Goal: Transaction & Acquisition: Purchase product/service

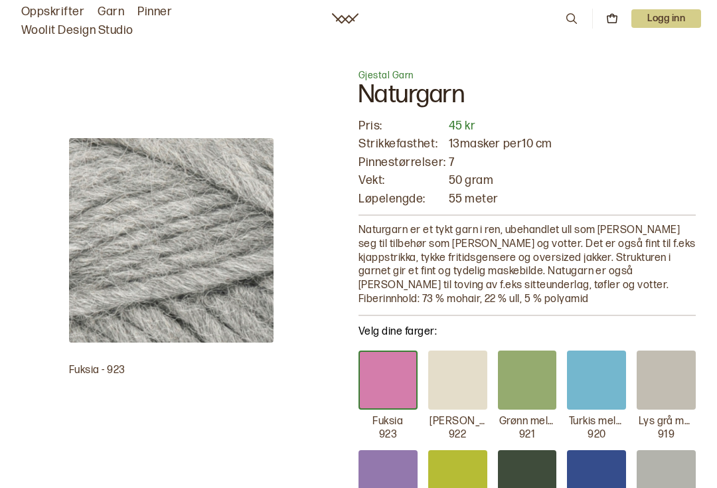
click at [109, 9] on link "Garn" at bounding box center [111, 12] width 27 height 19
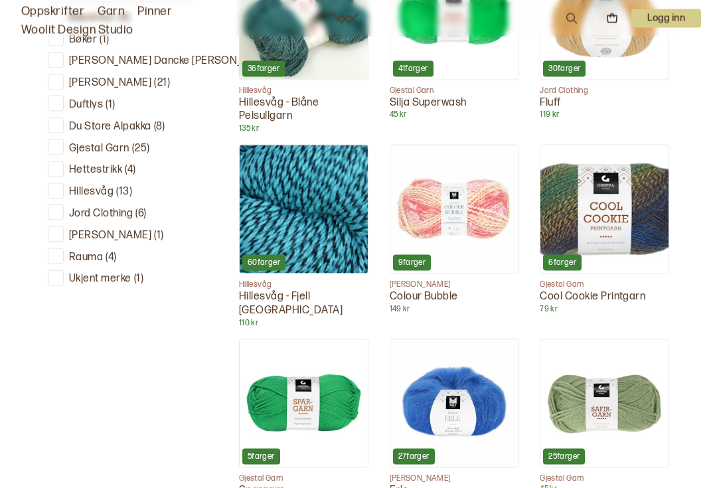
click at [124, 147] on p "Gjestal Garn" at bounding box center [99, 149] width 60 height 14
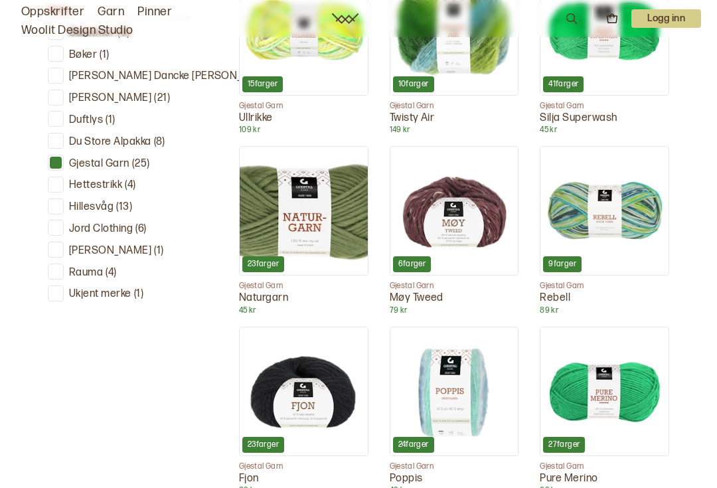
click at [96, 207] on p "Hillesvåg" at bounding box center [91, 207] width 44 height 14
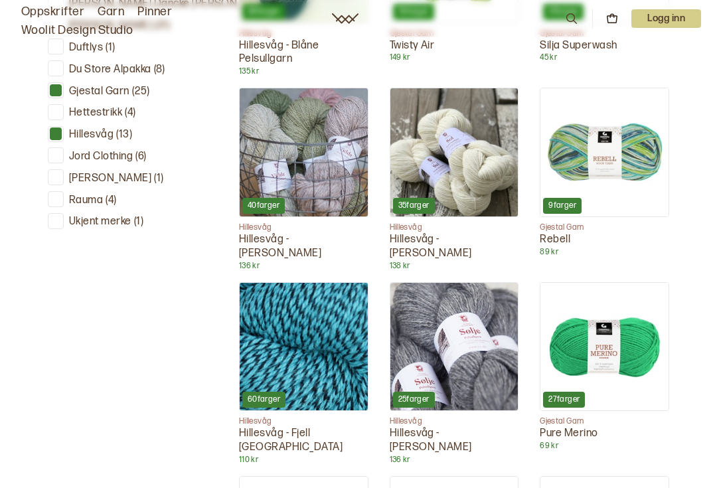
scroll to position [595, 0]
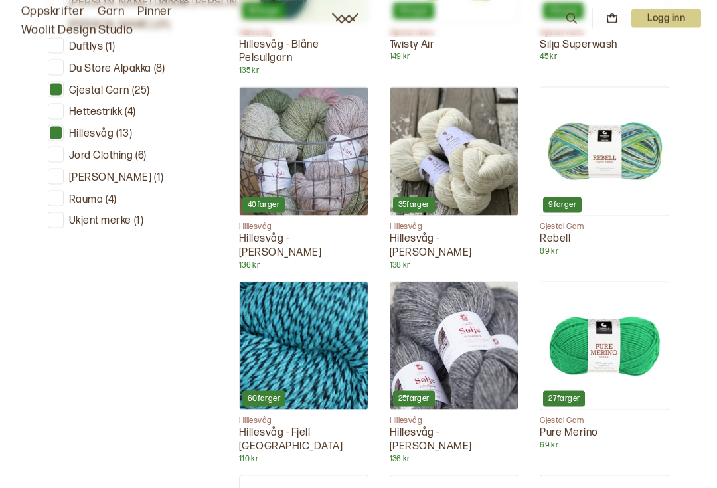
click at [127, 91] on p "Gjestal Garn" at bounding box center [99, 91] width 60 height 14
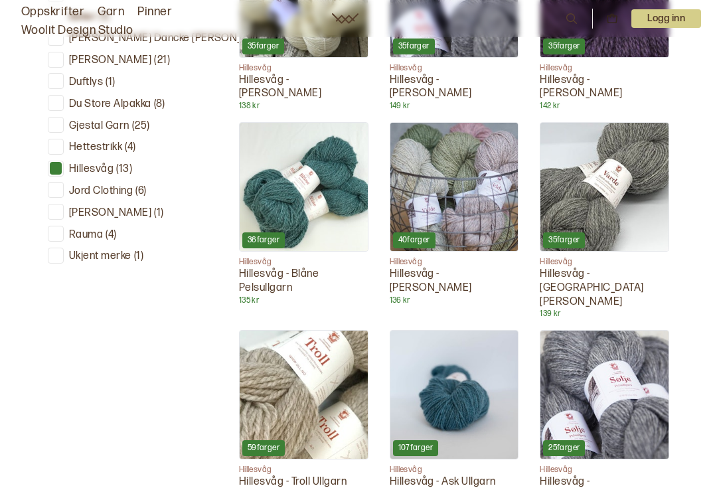
scroll to position [536, 0]
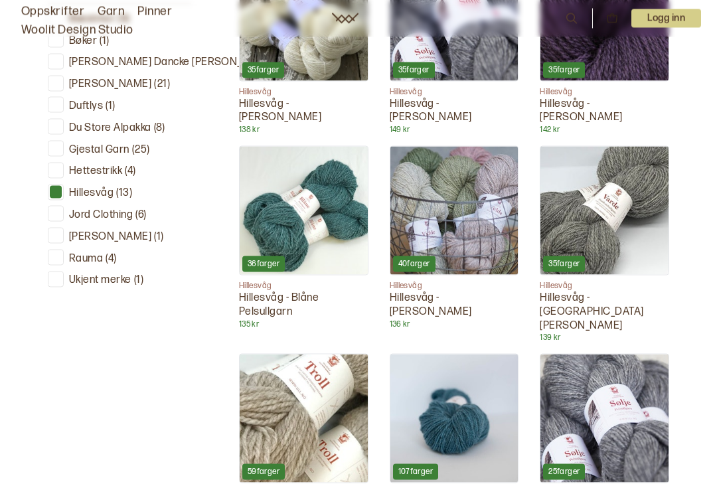
click at [474, 228] on img at bounding box center [454, 211] width 128 height 128
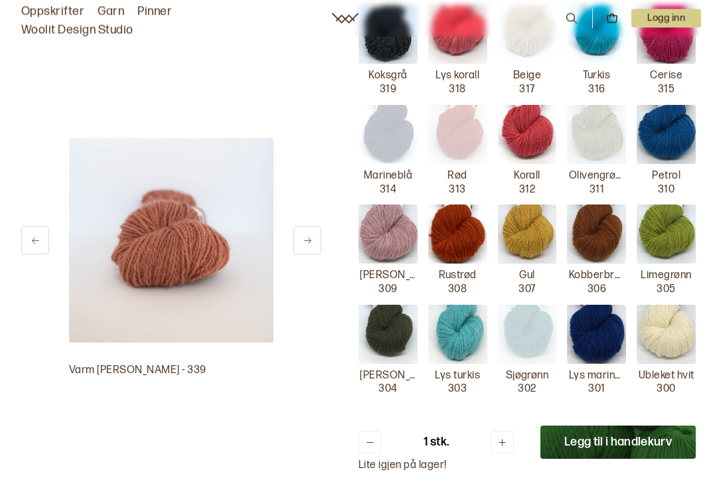
click at [472, 321] on img at bounding box center [457, 334] width 59 height 59
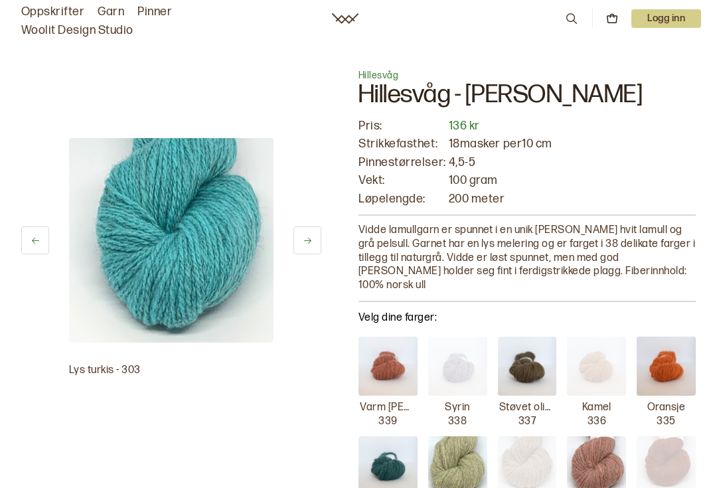
scroll to position [536, 0]
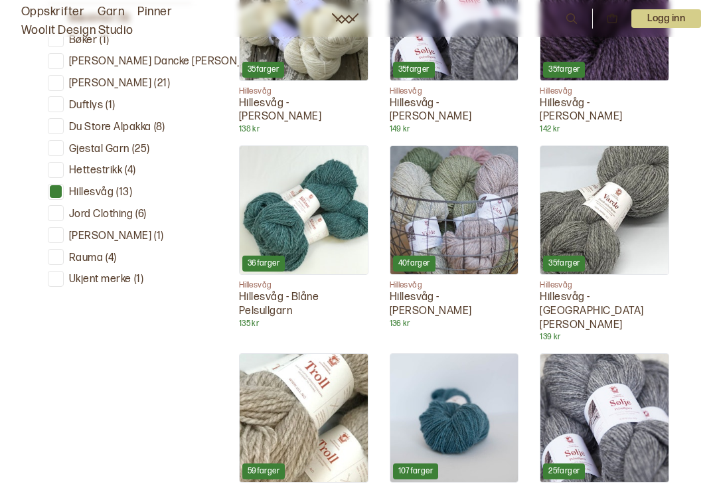
click at [50, 187] on div at bounding box center [56, 191] width 13 height 13
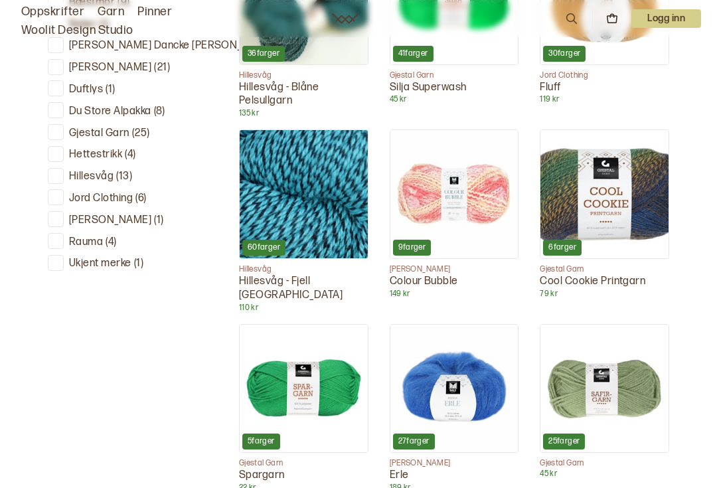
click at [61, 126] on div at bounding box center [56, 132] width 13 height 13
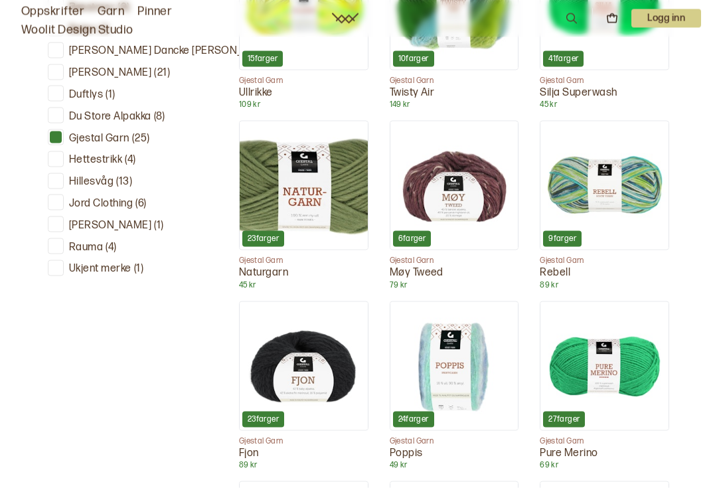
scroll to position [549, 0]
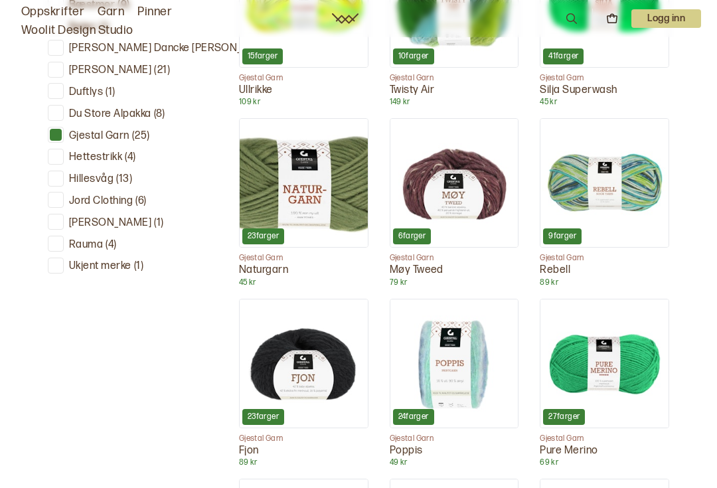
click at [625, 380] on img at bounding box center [604, 363] width 128 height 128
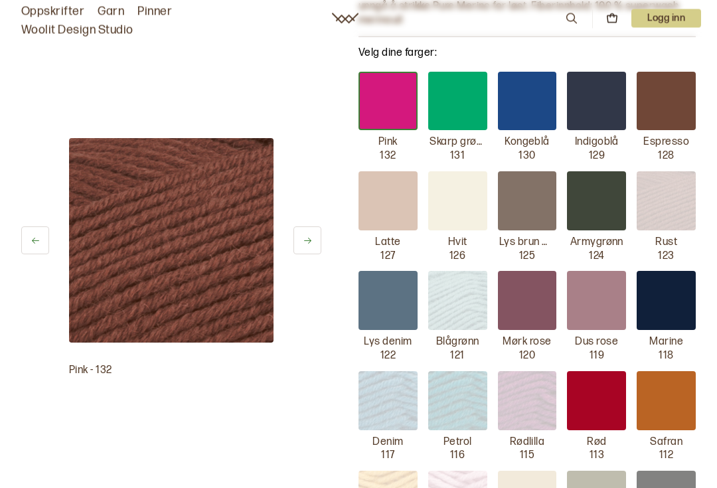
scroll to position [364, 0]
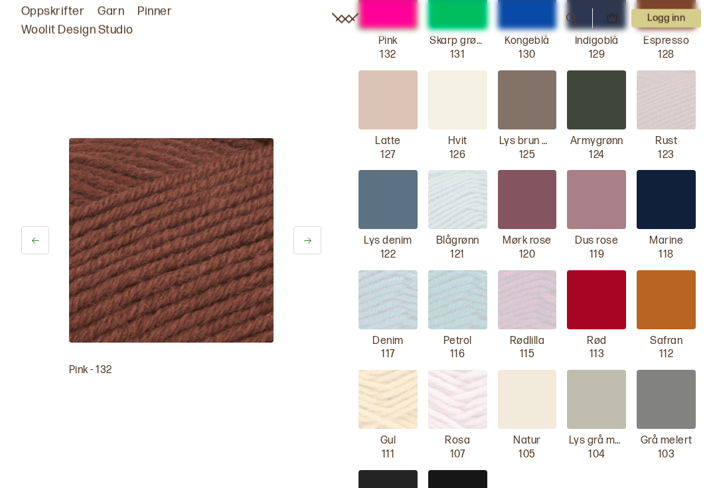
click at [524, 388] on div at bounding box center [527, 399] width 59 height 59
click at [392, 371] on img at bounding box center [387, 399] width 59 height 59
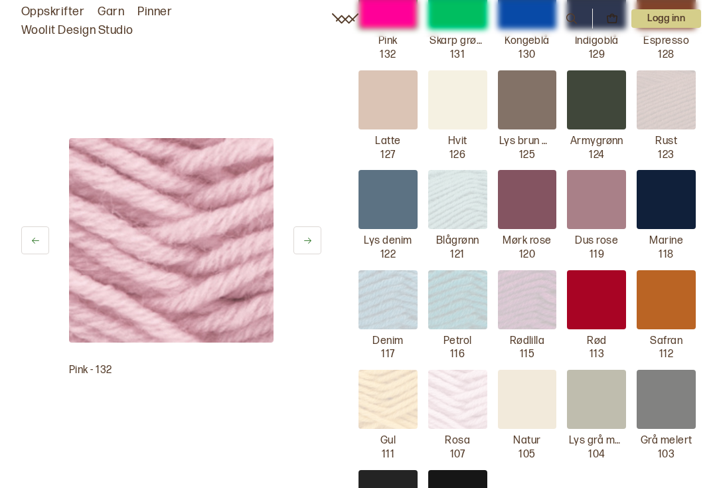
click at [532, 380] on div at bounding box center [527, 399] width 59 height 59
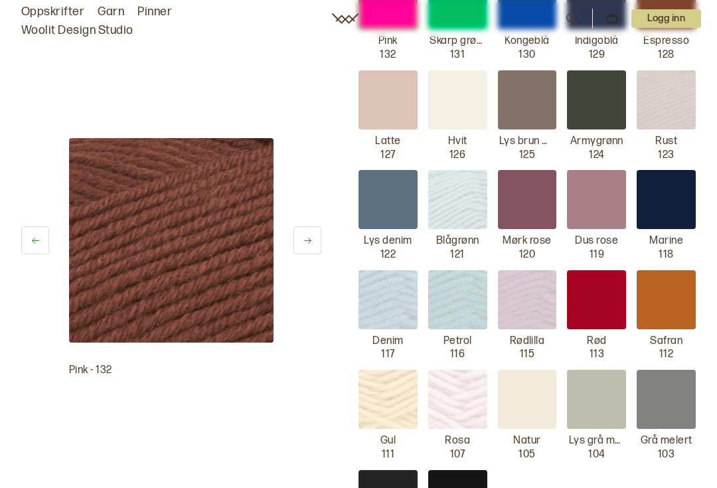
click at [531, 382] on div at bounding box center [527, 399] width 59 height 59
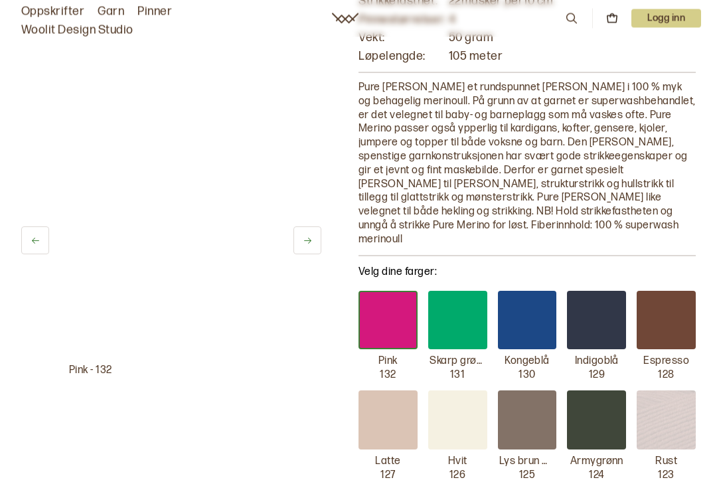
scroll to position [153, 0]
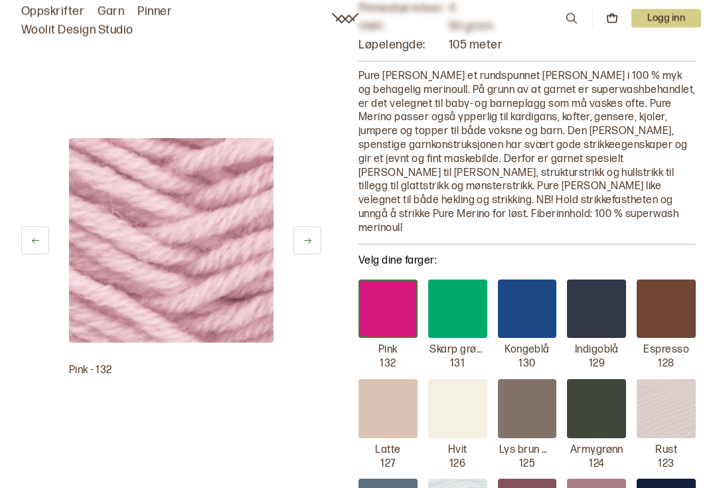
click at [473, 384] on div at bounding box center [457, 409] width 59 height 59
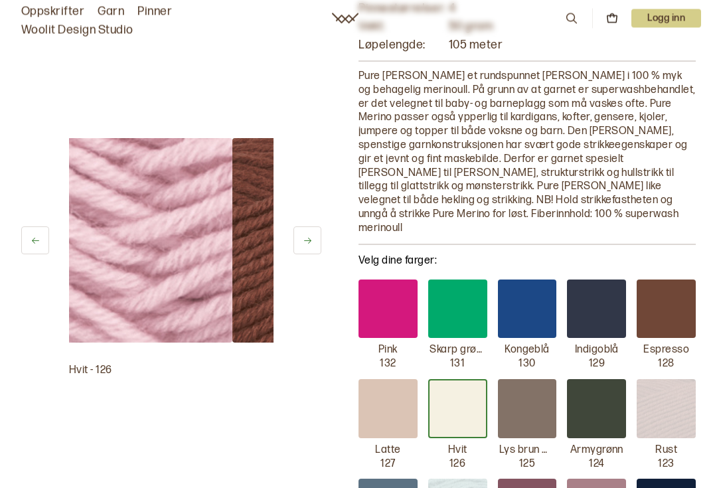
scroll to position [154, 0]
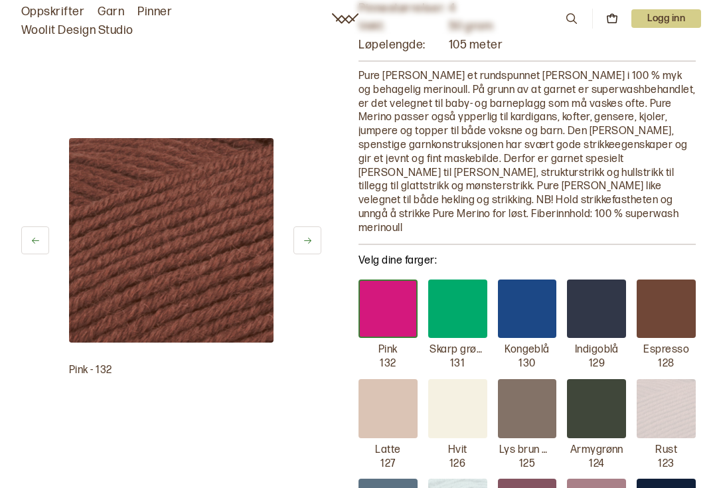
click at [470, 386] on div at bounding box center [457, 408] width 59 height 59
click at [466, 439] on div "Hvit 126" at bounding box center [457, 425] width 59 height 92
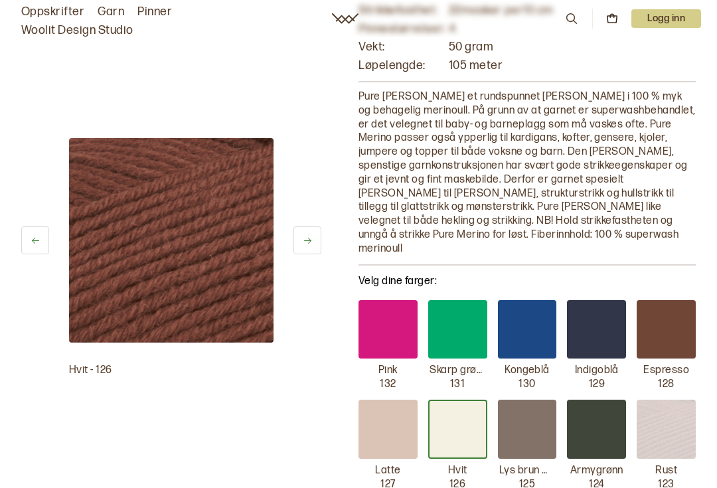
scroll to position [0, 0]
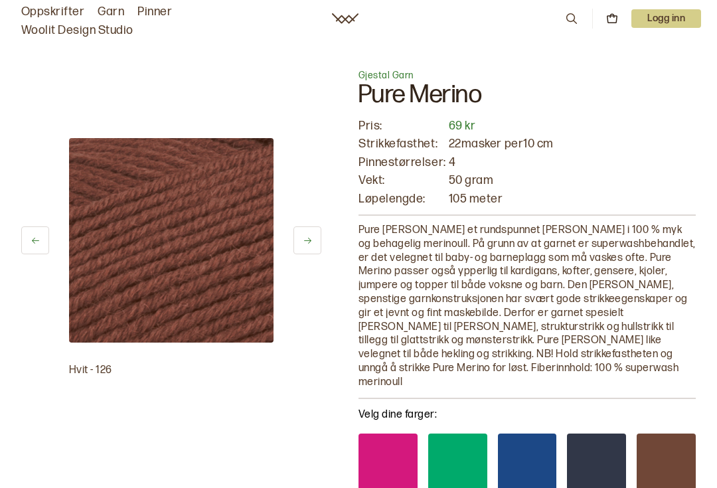
scroll to position [573, 0]
